Goal: Task Accomplishment & Management: Complete application form

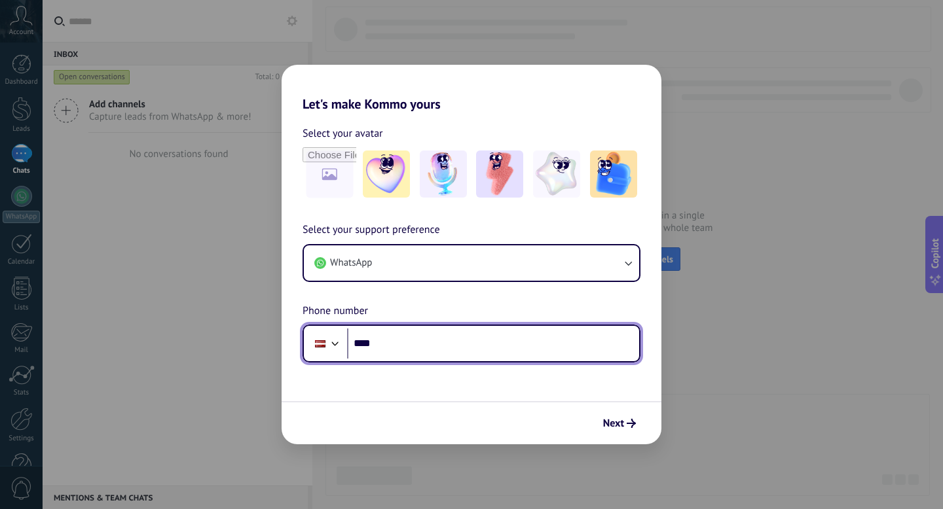
click at [410, 350] on input "****" at bounding box center [493, 344] width 292 height 30
type input "**********"
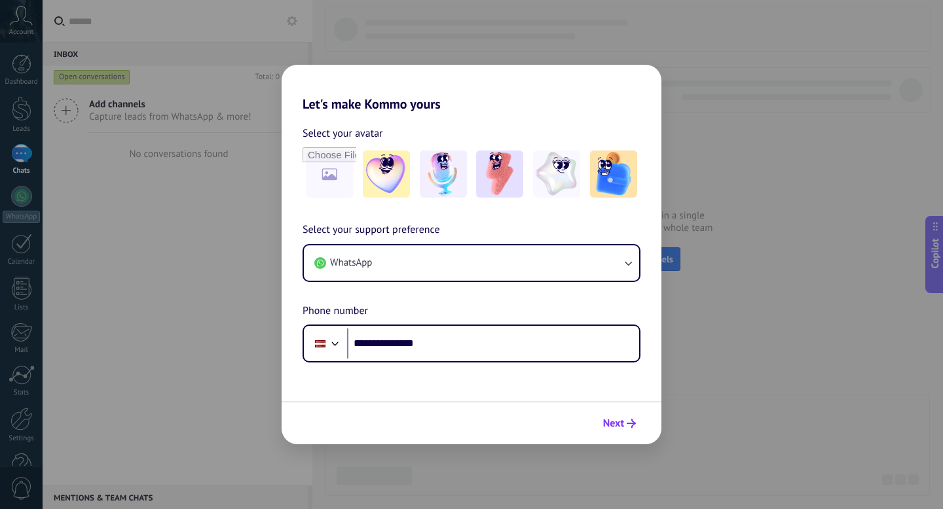
click at [614, 421] on span "Next" at bounding box center [613, 423] width 21 height 9
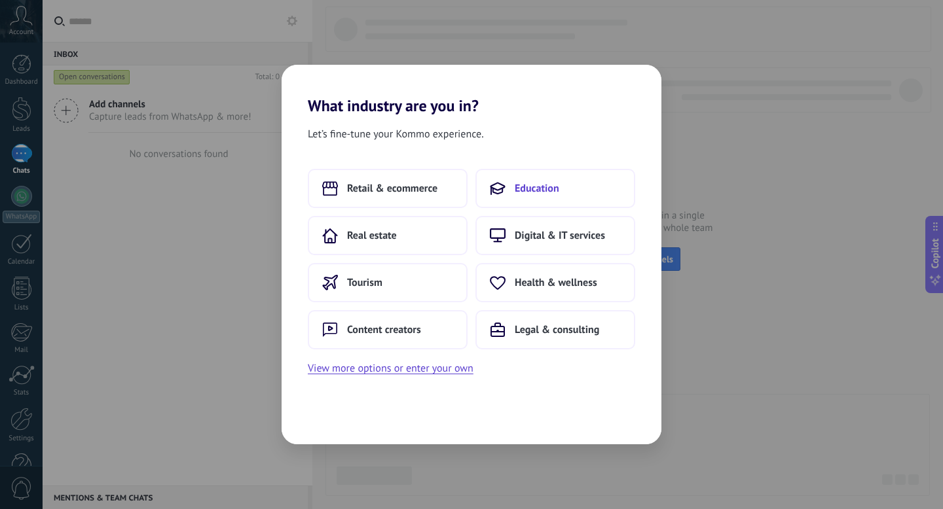
click at [586, 186] on button "Education" at bounding box center [555, 188] width 160 height 39
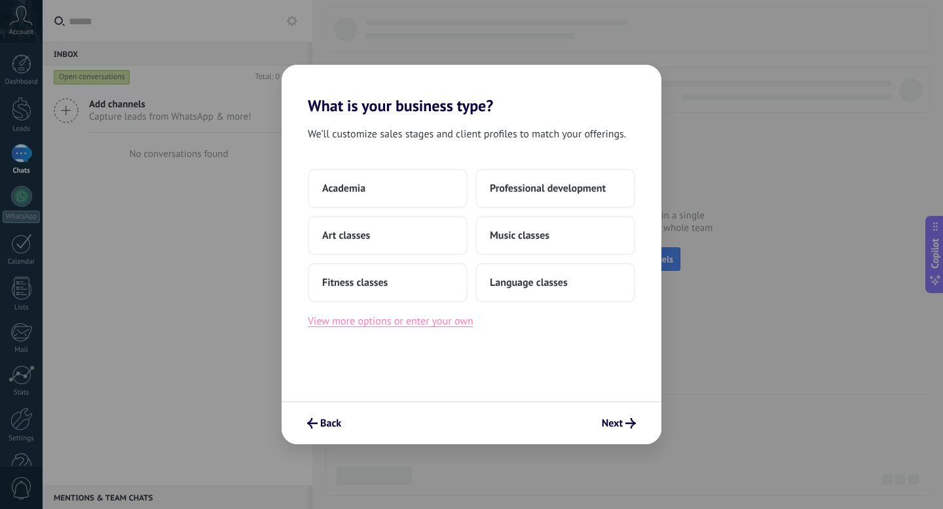
click at [391, 323] on button "View more options or enter your own" at bounding box center [391, 321] width 166 height 17
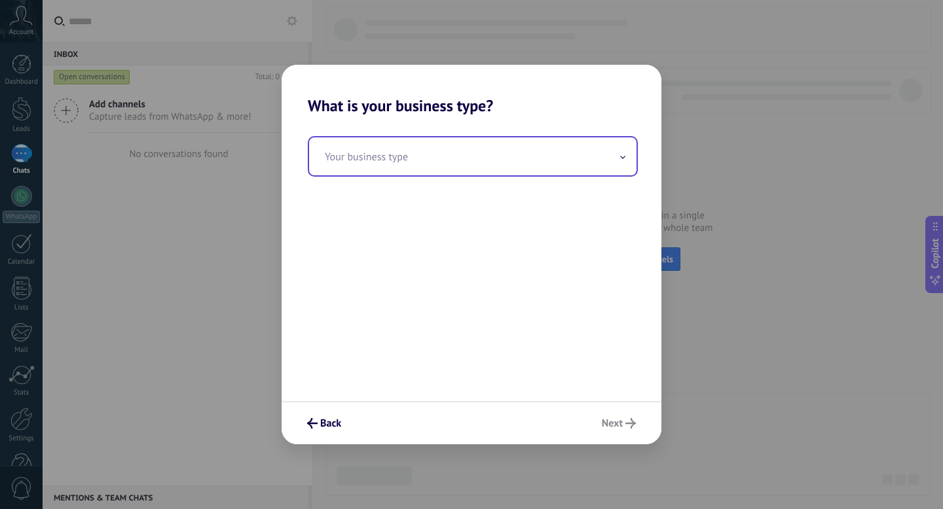
click at [375, 170] on input "text" at bounding box center [472, 156] width 327 height 38
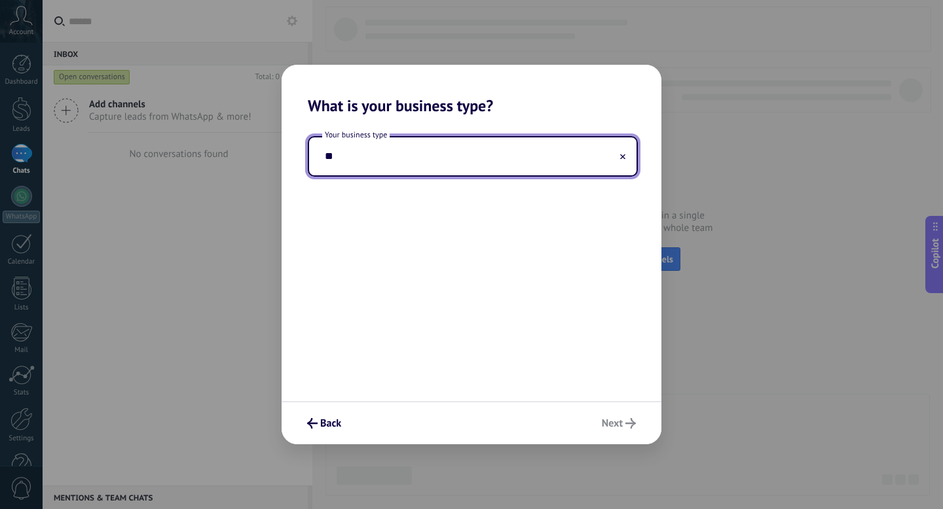
type input "*"
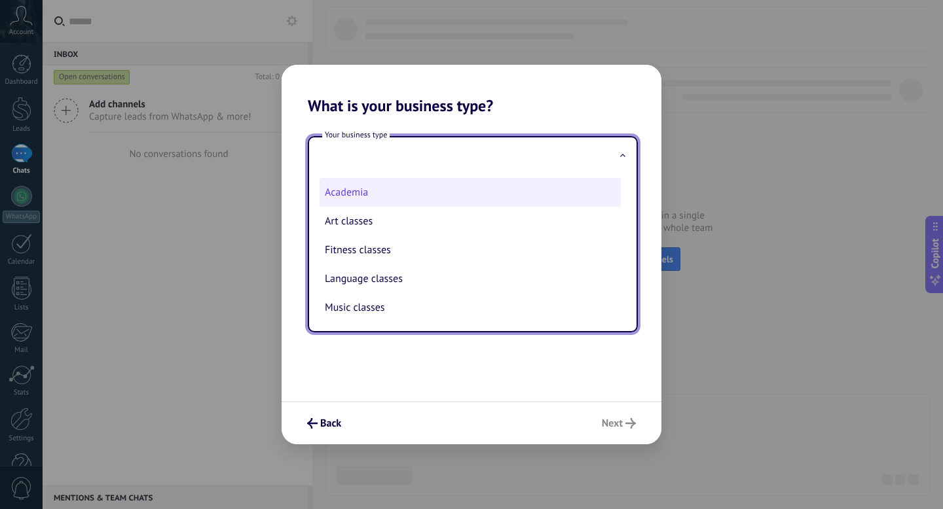
click at [355, 194] on li "Academia" at bounding box center [469, 192] width 301 height 29
type input "********"
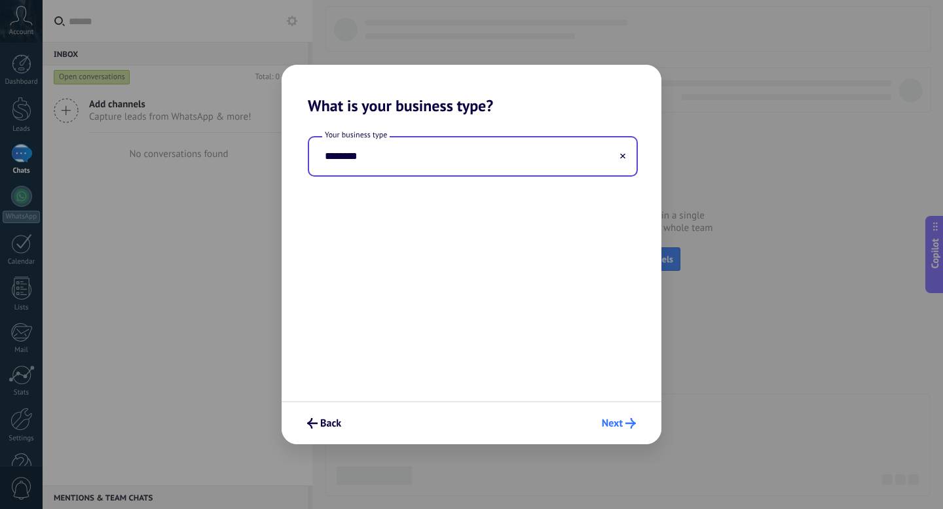
click at [610, 425] on span "Next" at bounding box center [612, 423] width 21 height 9
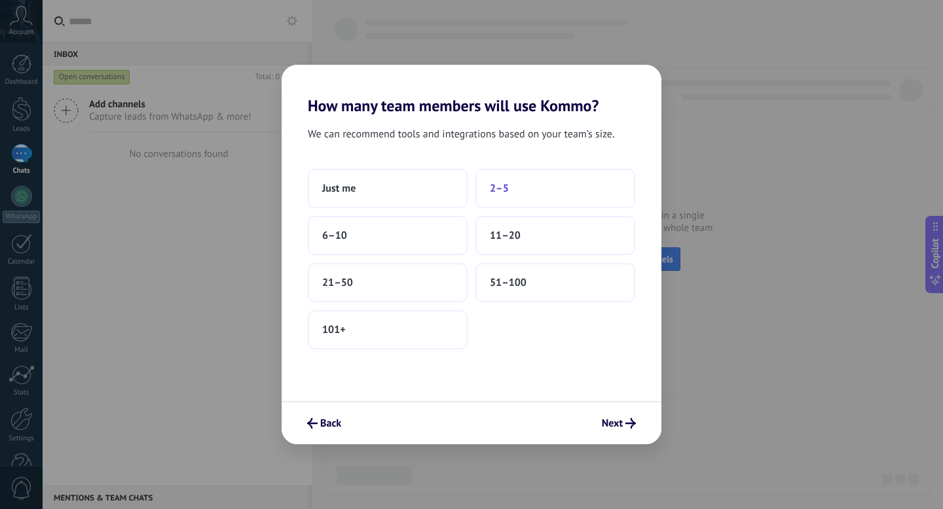
click at [520, 200] on button "2–5" at bounding box center [555, 188] width 160 height 39
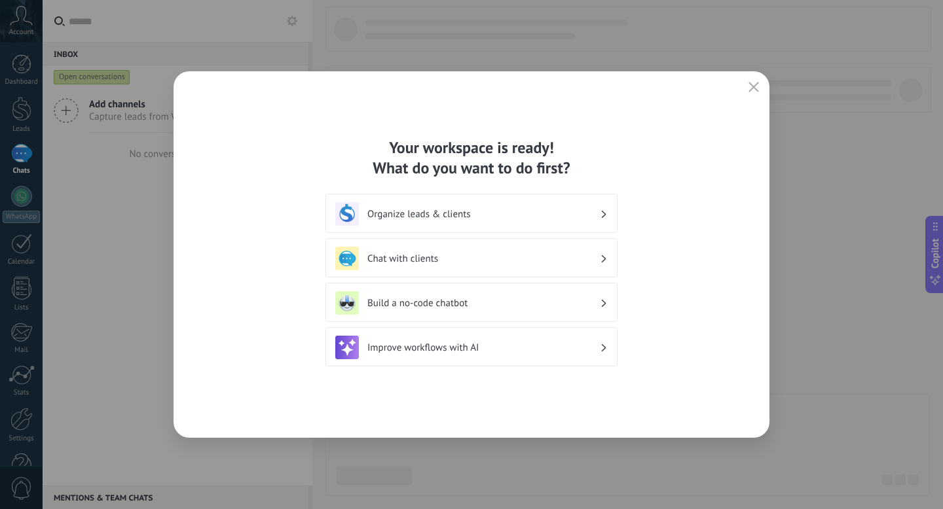
click at [509, 221] on div "Organize leads & clients" at bounding box center [471, 214] width 272 height 24
click at [490, 258] on h3 "Chat with clients" at bounding box center [483, 259] width 232 height 12
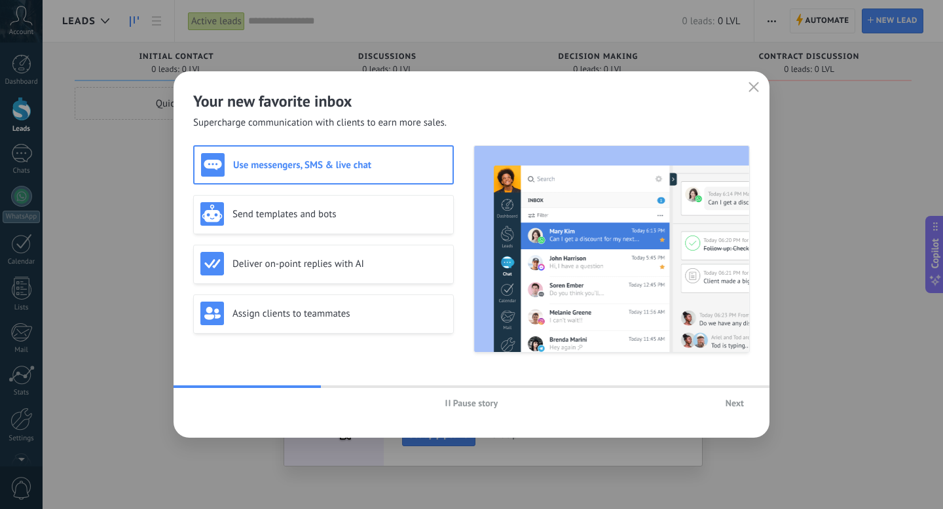
click at [730, 404] on span "Next" at bounding box center [734, 403] width 18 height 9
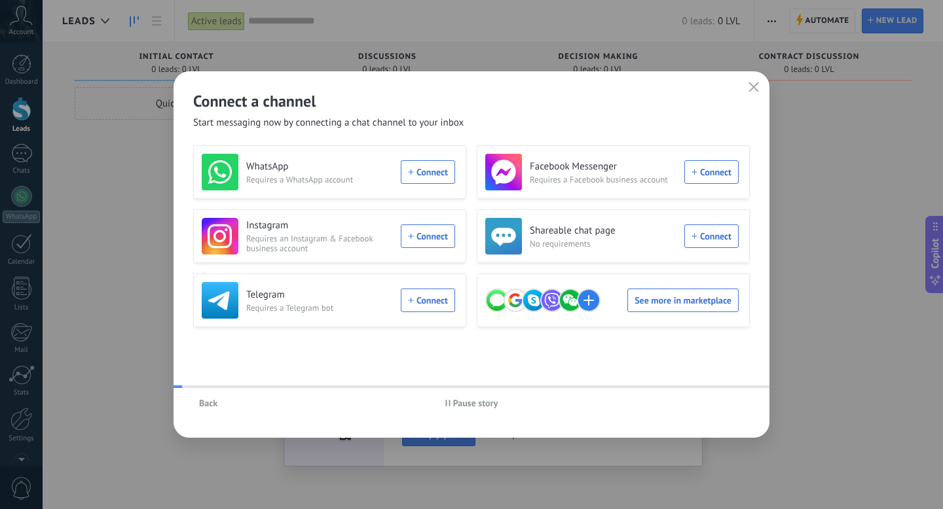
click at [730, 404] on div "Back Pause story" at bounding box center [471, 403] width 596 height 30
click at [425, 169] on div "WhatsApp Requires a WhatsApp account Connect" at bounding box center [328, 172] width 253 height 37
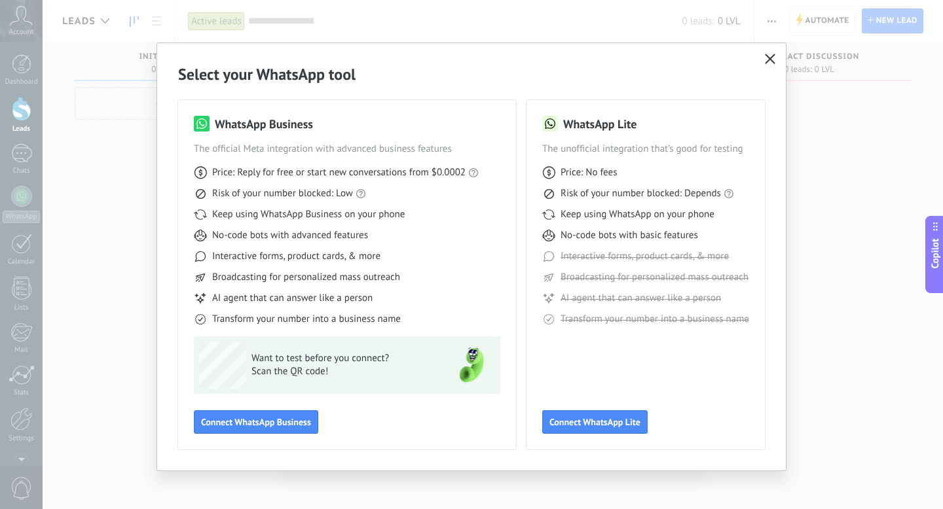
click at [766, 56] on icon "button" at bounding box center [769, 59] width 10 height 10
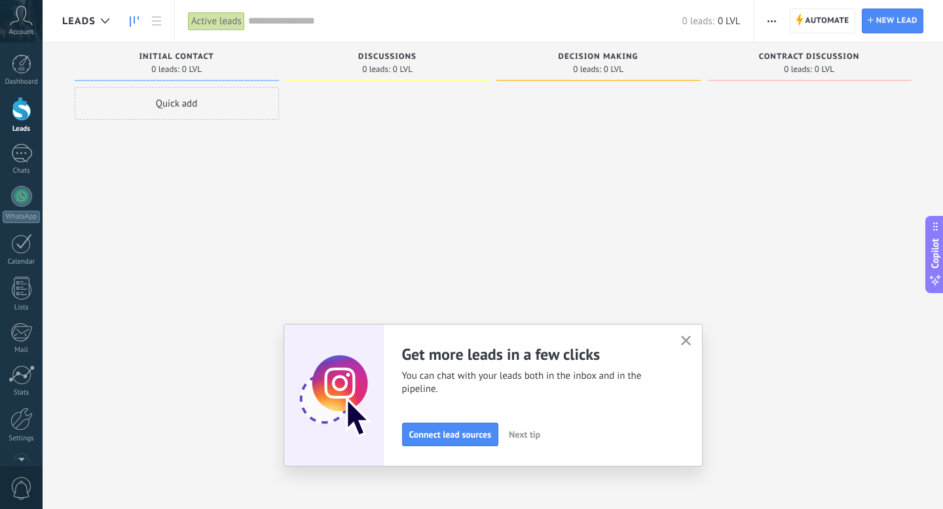
scroll to position [35, 0]
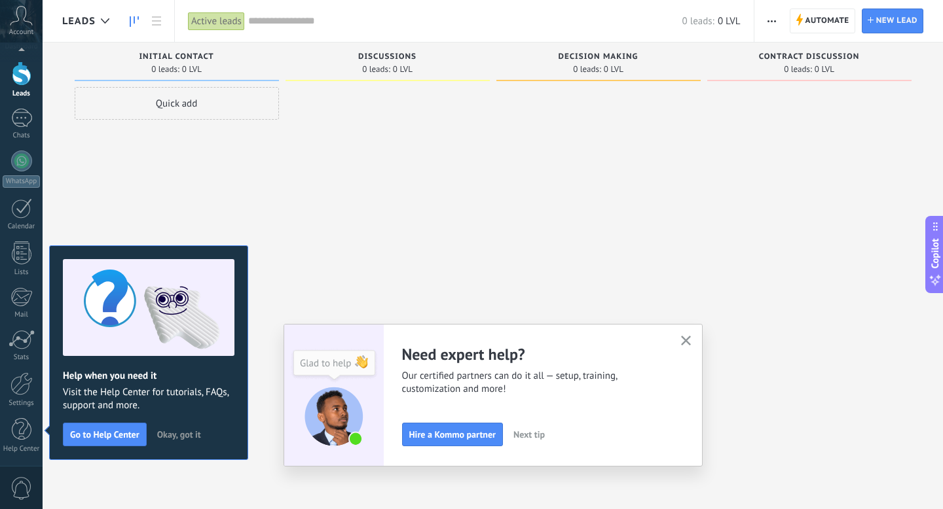
click at [461, 207] on div at bounding box center [387, 256] width 204 height 338
click at [21, 14] on icon at bounding box center [21, 16] width 23 height 20
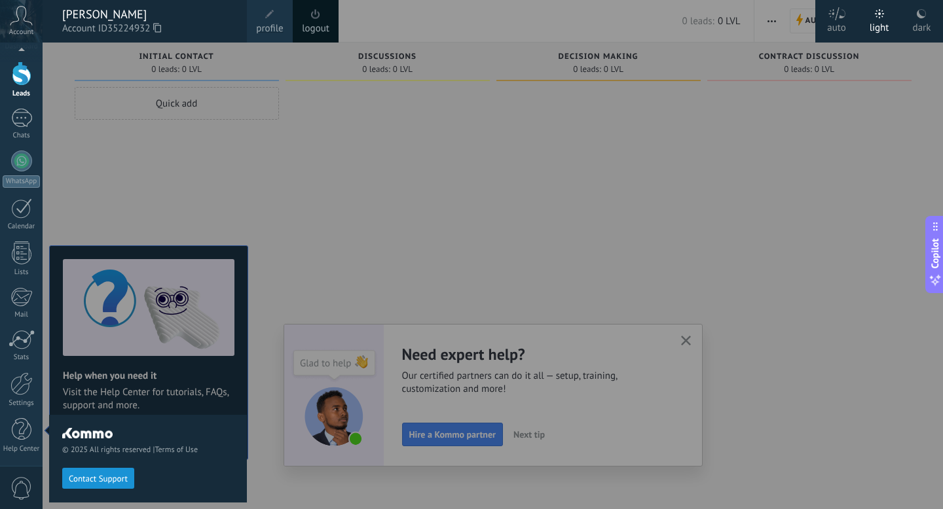
click at [370, 150] on div at bounding box center [514, 254] width 943 height 509
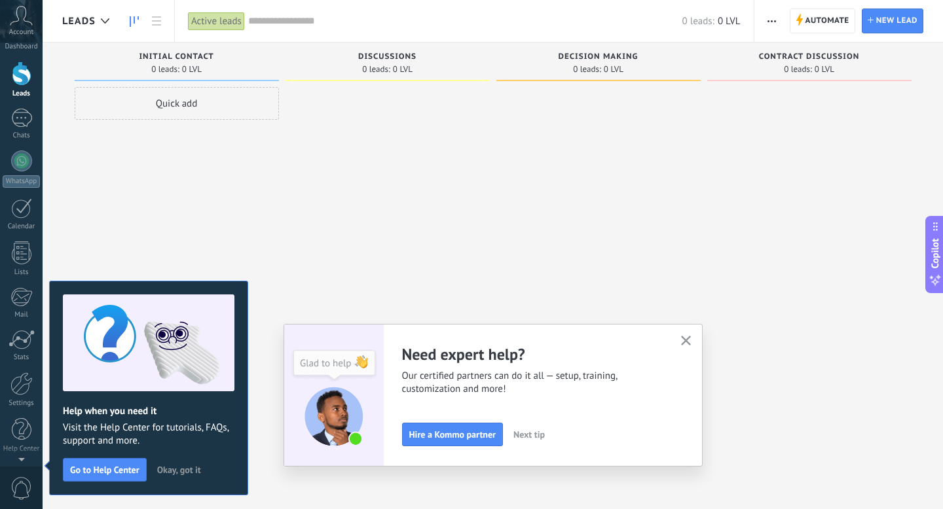
scroll to position [0, 0]
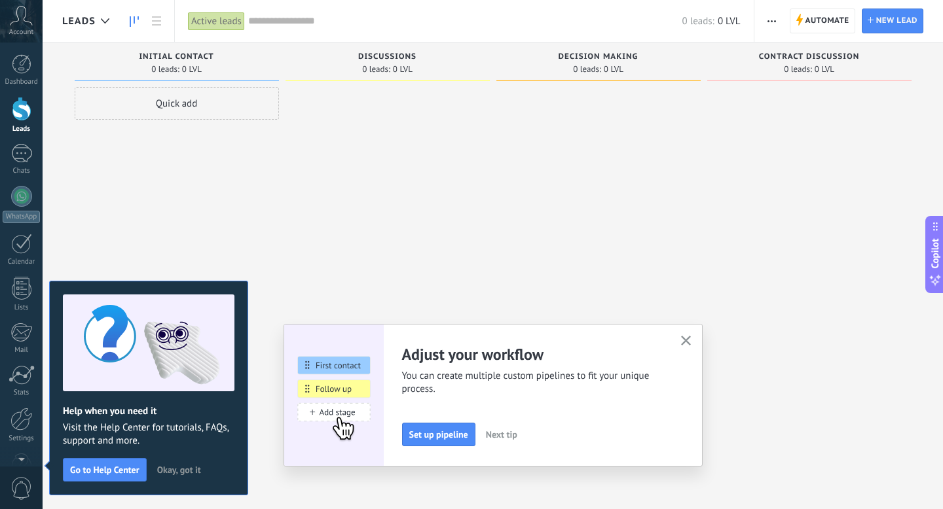
click at [177, 474] on span "Okay, got it" at bounding box center [179, 469] width 44 height 9
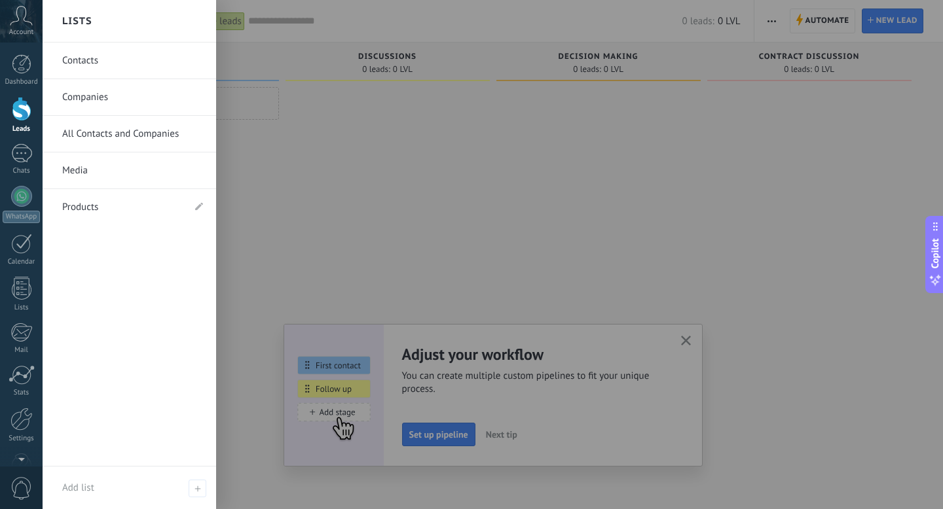
click at [111, 63] on link "Contacts" at bounding box center [132, 61] width 141 height 37
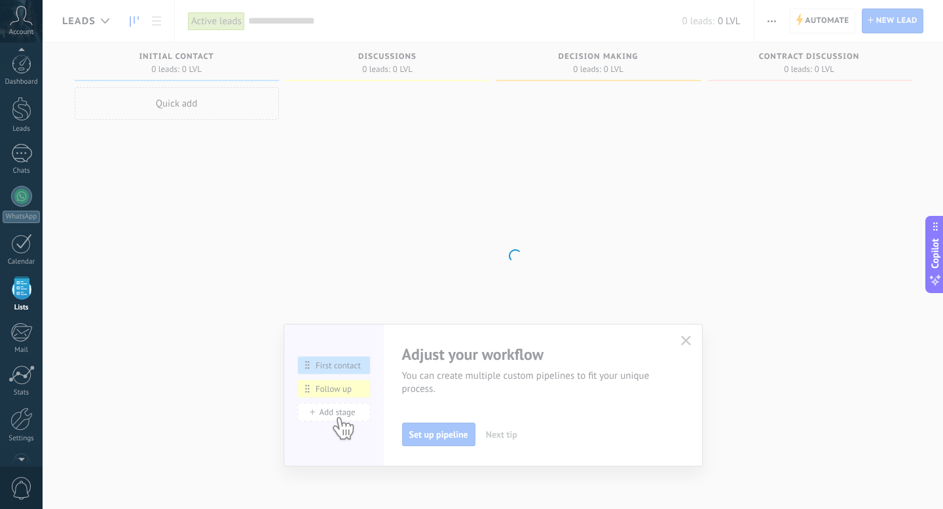
scroll to position [34, 0]
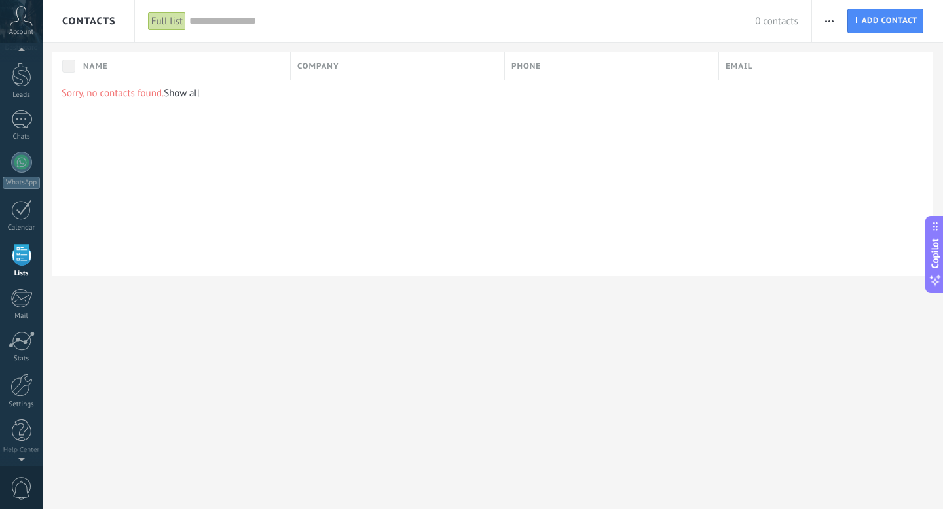
scroll to position [34, 0]
click at [20, 20] on icon at bounding box center [21, 16] width 23 height 20
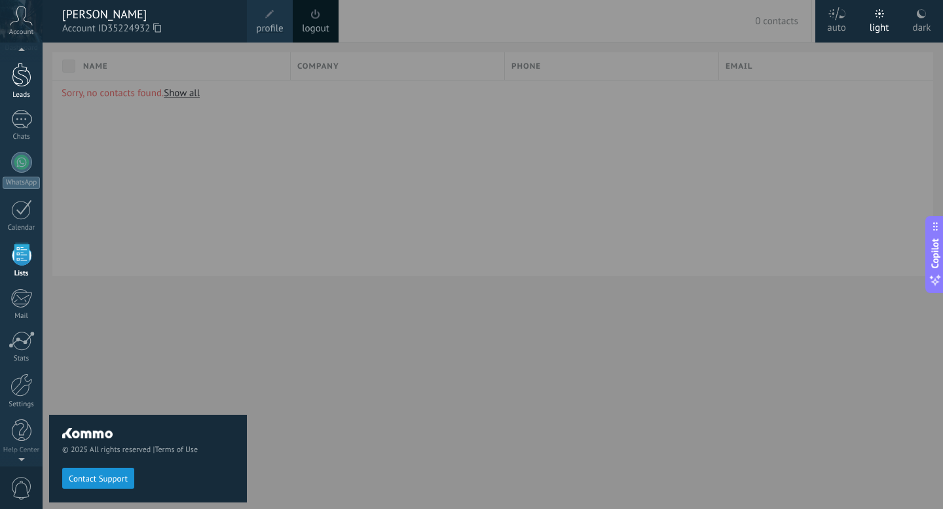
scroll to position [26, 0]
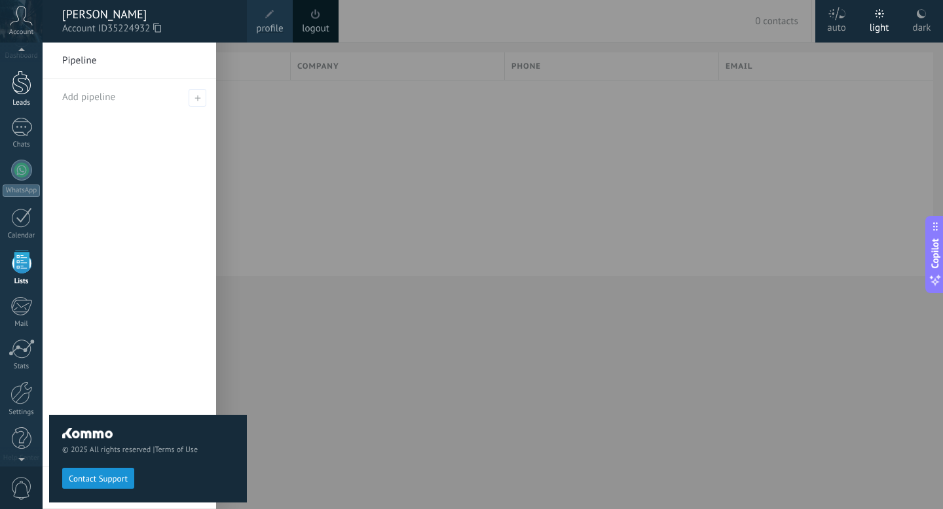
click at [20, 84] on div at bounding box center [22, 83] width 20 height 24
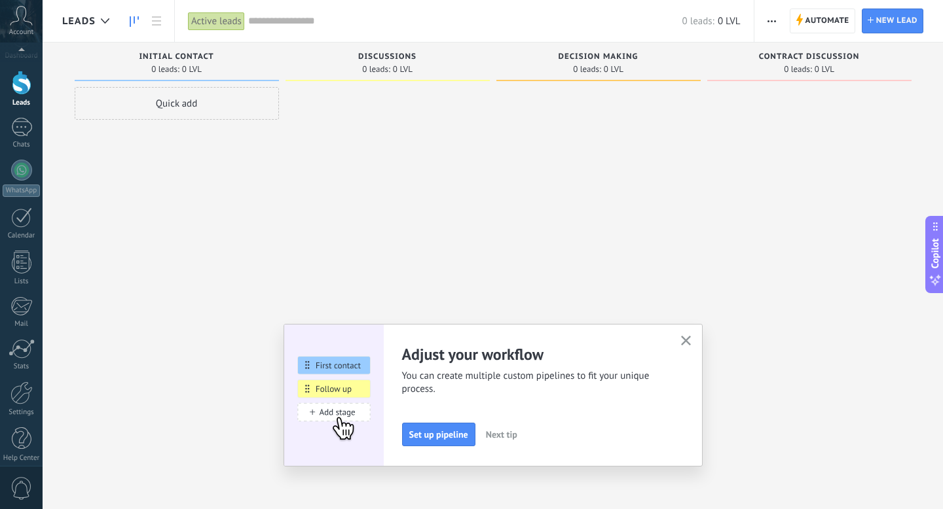
scroll to position [35, 0]
click at [20, 492] on span "0" at bounding box center [21, 488] width 22 height 23
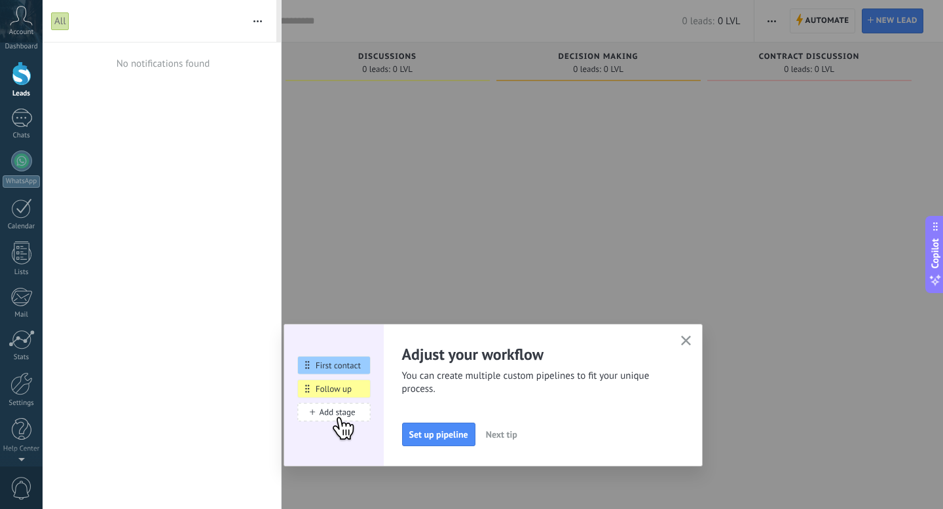
scroll to position [0, 0]
click at [513, 433] on span "Next tip" at bounding box center [501, 434] width 31 height 9
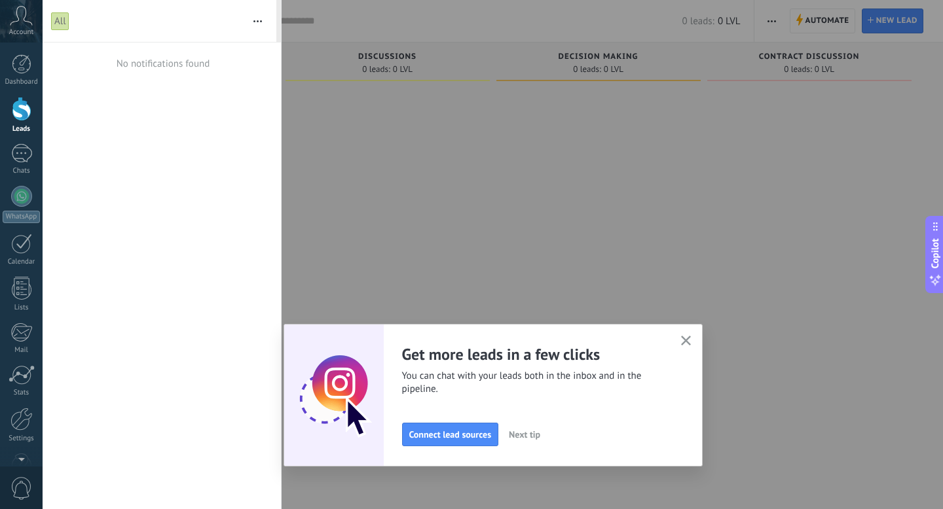
click at [685, 342] on icon "button" at bounding box center [686, 341] width 10 height 10
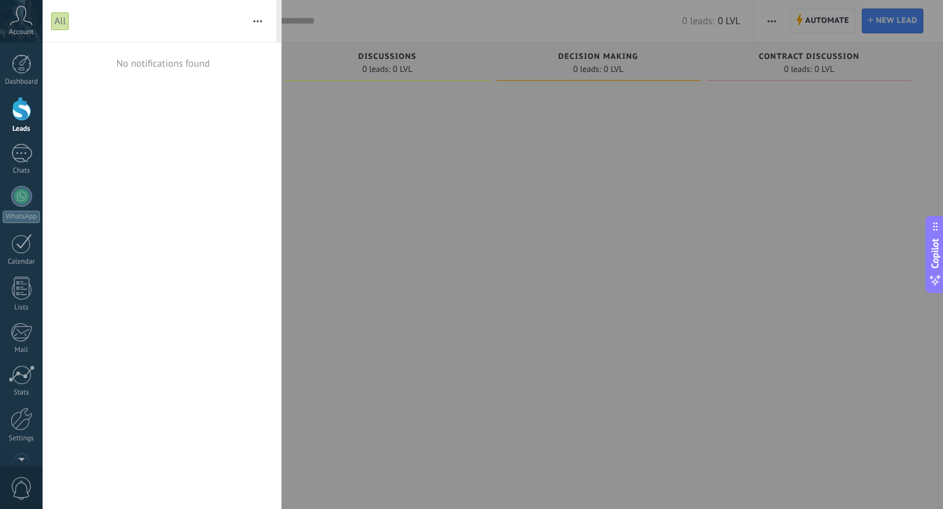
click at [727, 302] on div at bounding box center [471, 254] width 943 height 509
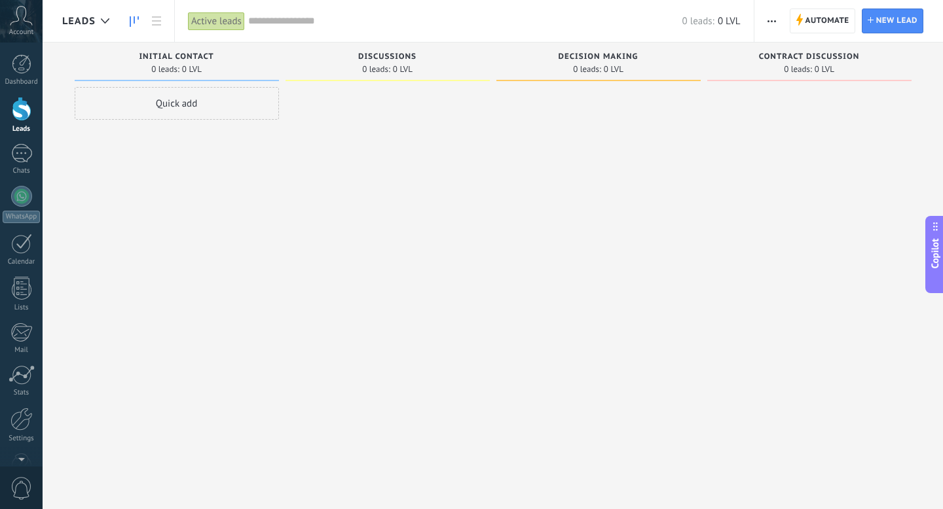
click at [941, 249] on span "Copilot" at bounding box center [934, 254] width 13 height 30
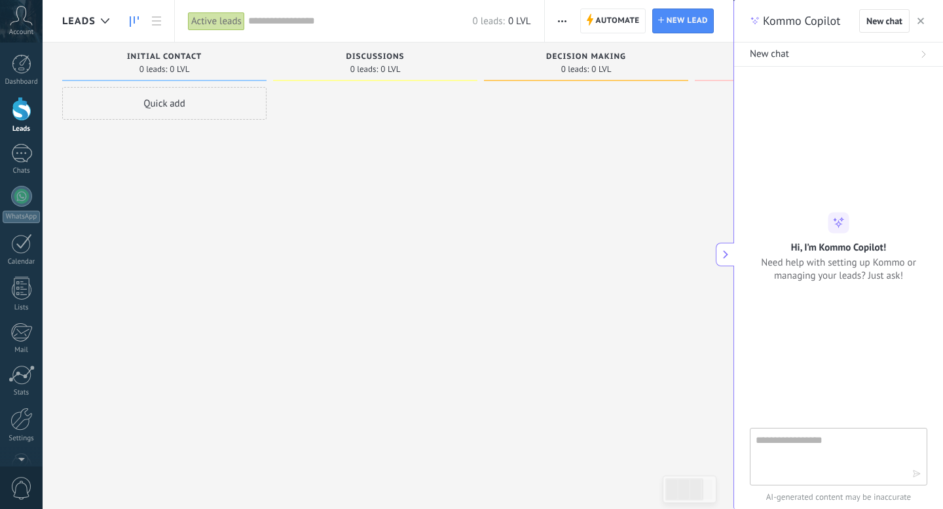
click at [914, 17] on button "button" at bounding box center [920, 21] width 13 height 16
